Goal: Task Accomplishment & Management: Complete application form

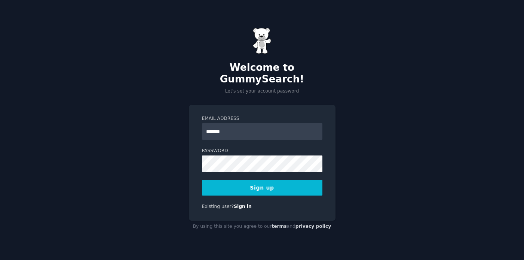
type input "**********"
click at [202, 180] on button "Sign up" at bounding box center [262, 188] width 121 height 16
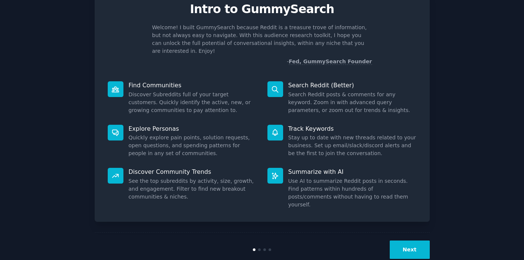
click at [413, 240] on button "Next" at bounding box center [410, 249] width 40 height 18
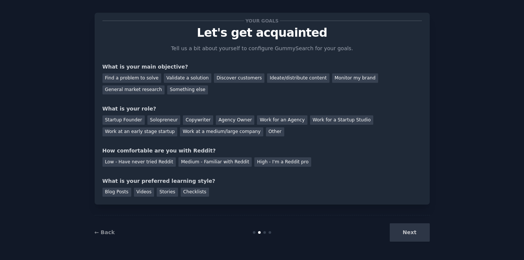
click at [412, 227] on div "Next" at bounding box center [374, 232] width 112 height 18
click at [411, 232] on div "Next" at bounding box center [374, 232] width 112 height 18
click at [292, 147] on div "How comfortable are you with Reddit?" at bounding box center [263, 151] width 320 height 8
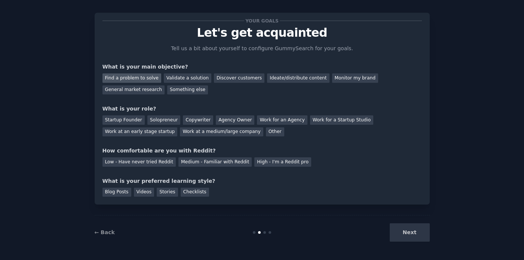
click at [142, 80] on div "Find a problem to solve" at bounding box center [132, 77] width 59 height 9
click at [410, 234] on div "Next" at bounding box center [374, 232] width 112 height 18
click at [163, 120] on div "Solopreneur" at bounding box center [163, 119] width 33 height 9
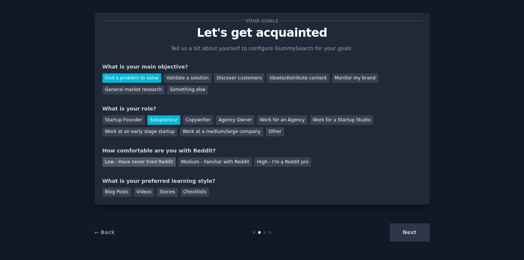
click at [154, 158] on div "Low - Have never tried Reddit" at bounding box center [139, 161] width 73 height 9
click at [128, 192] on div "Blog Posts" at bounding box center [117, 192] width 29 height 9
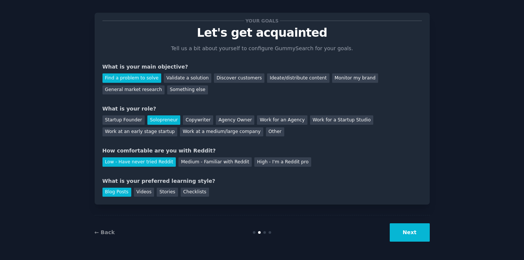
click at [420, 240] on button "Next" at bounding box center [410, 232] width 40 height 18
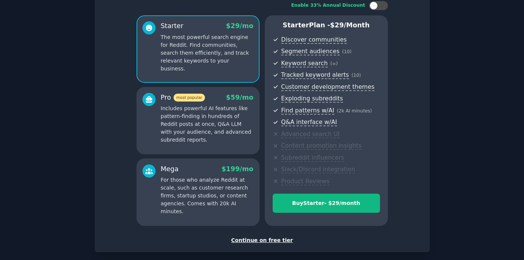
scroll to position [51, 0]
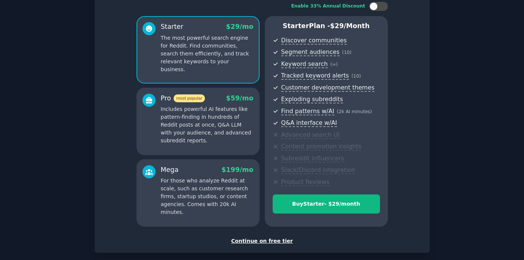
click at [277, 242] on div "Continue on free tier" at bounding box center [263, 241] width 320 height 8
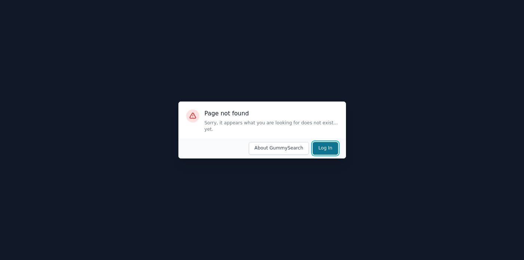
click at [316, 143] on button "Log In" at bounding box center [325, 148] width 25 height 13
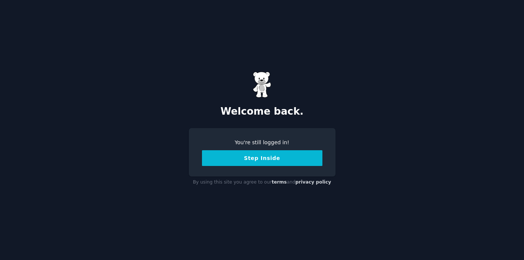
click at [305, 158] on button "Step Inside" at bounding box center [262, 158] width 121 height 16
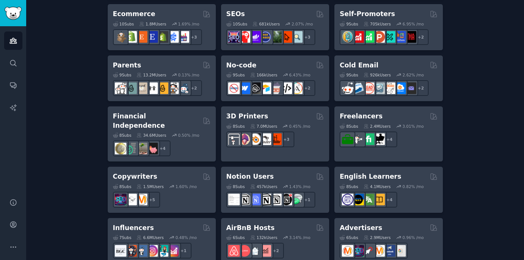
scroll to position [448, 0]
